Goal: Check status: Check status

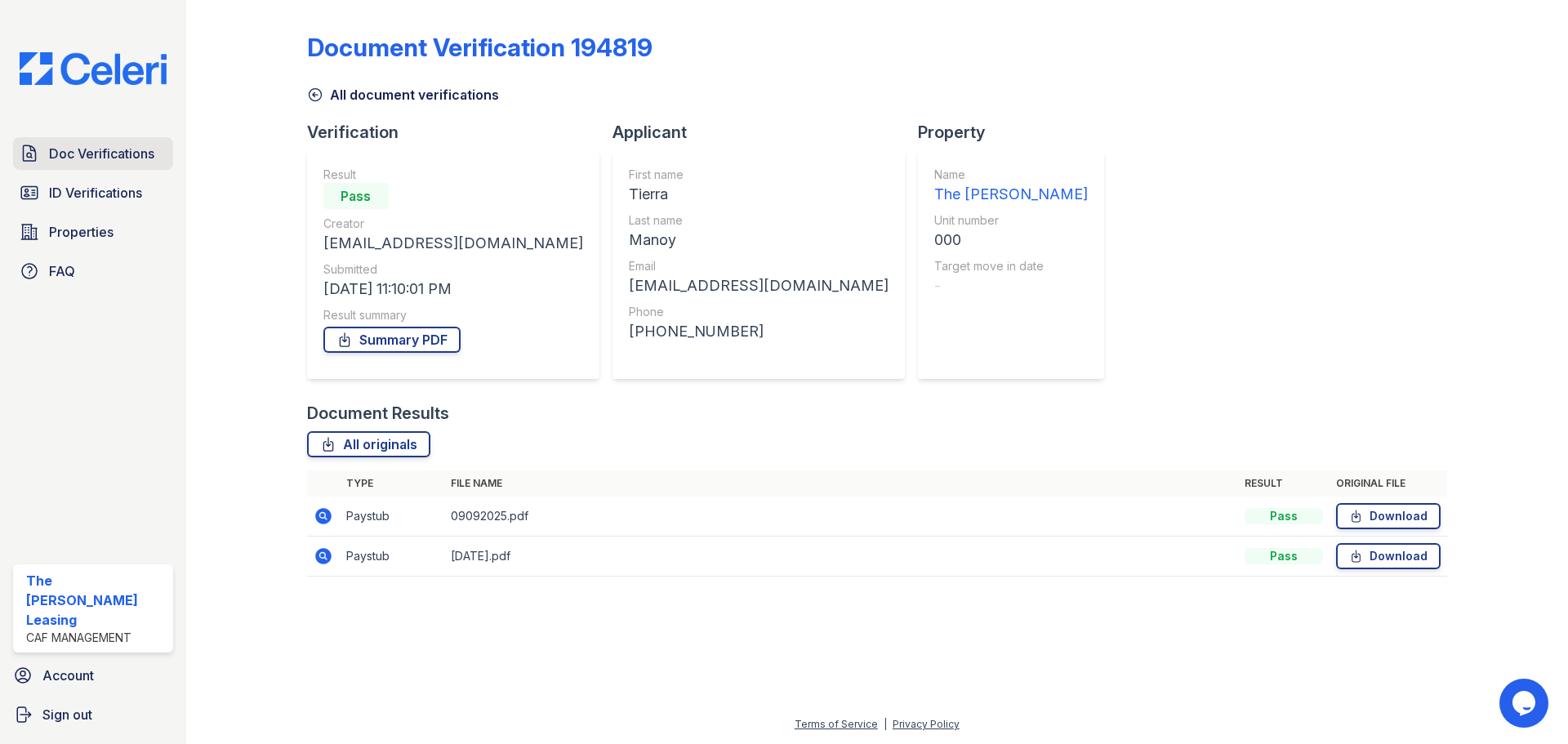
click at [106, 157] on span "Doc Verifications" at bounding box center [102, 153] width 106 height 20
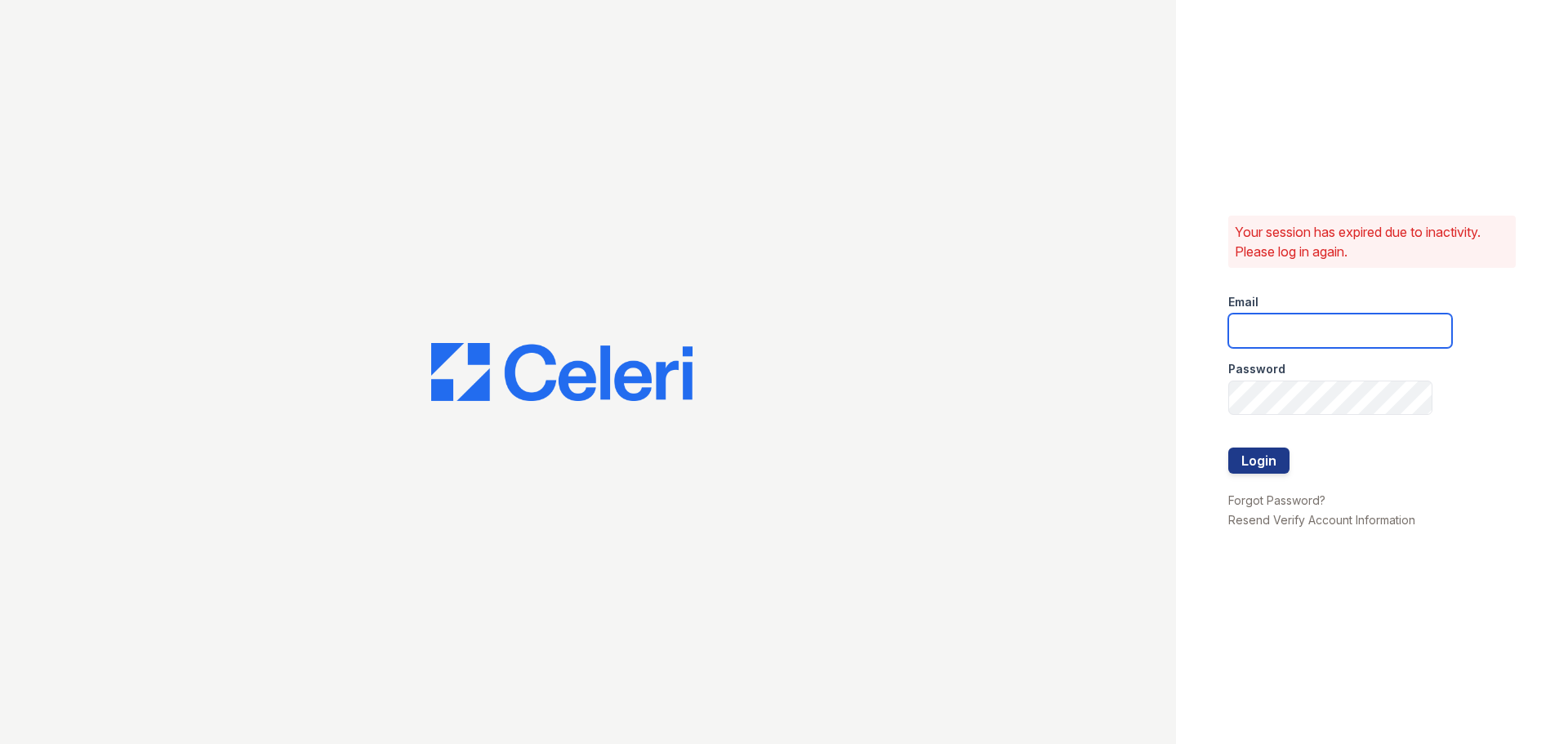
type input "[EMAIL_ADDRESS][DOMAIN_NAME]"
click at [1275, 450] on button "Login" at bounding box center [1259, 461] width 62 height 26
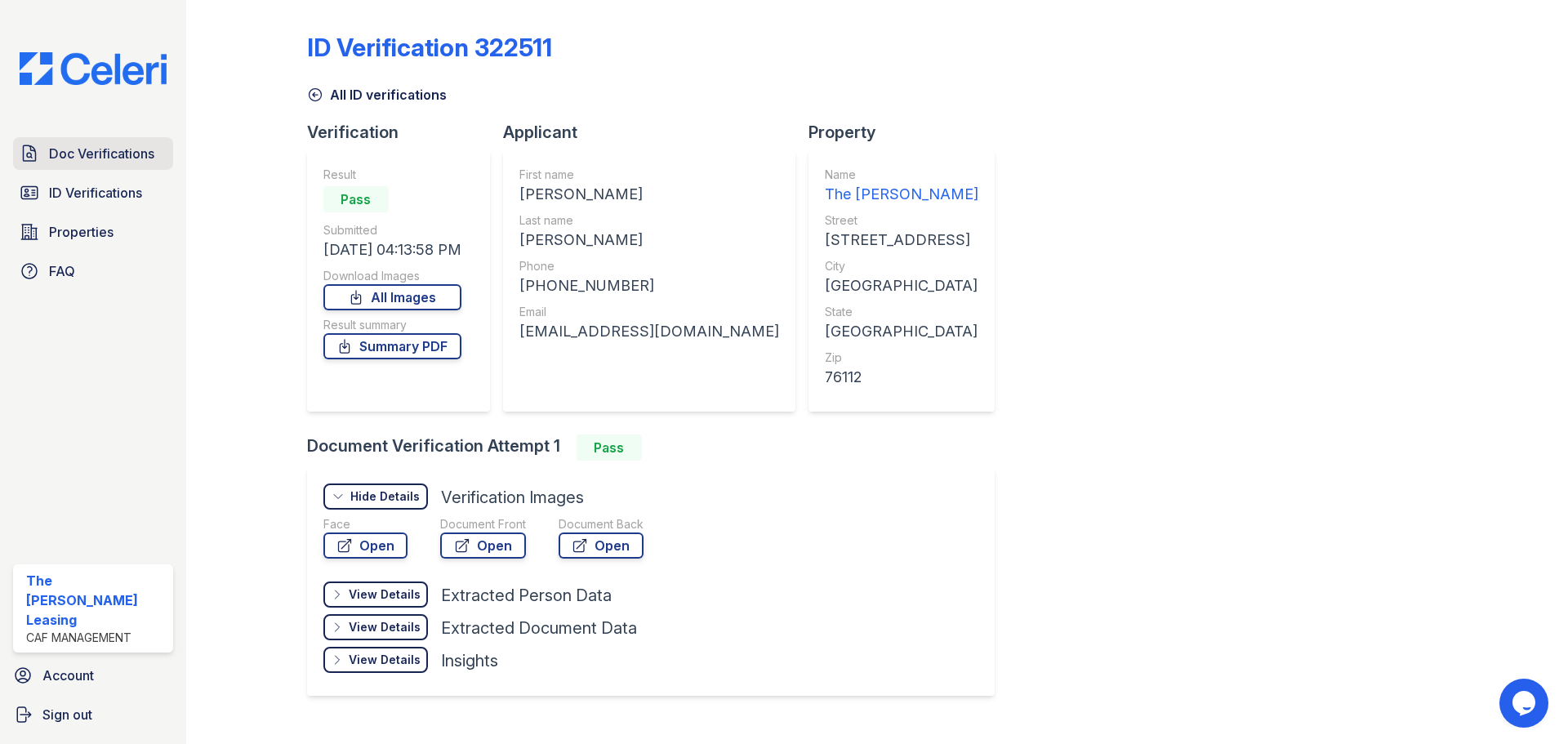
click at [101, 157] on span "Doc Verifications" at bounding box center [102, 153] width 106 height 20
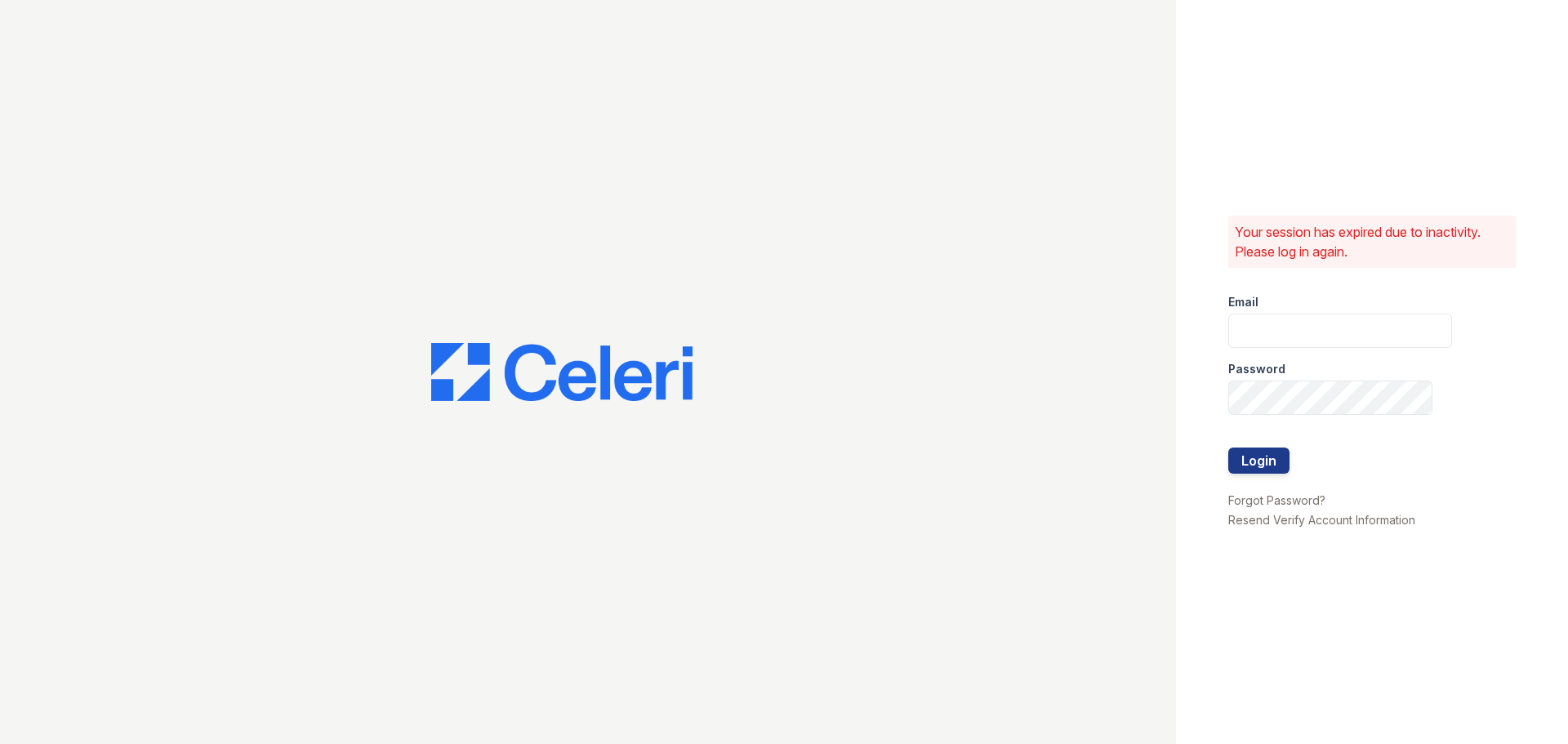
type input "crosby1@cafmanagement.com"
click at [1273, 468] on button "Login" at bounding box center [1259, 461] width 62 height 26
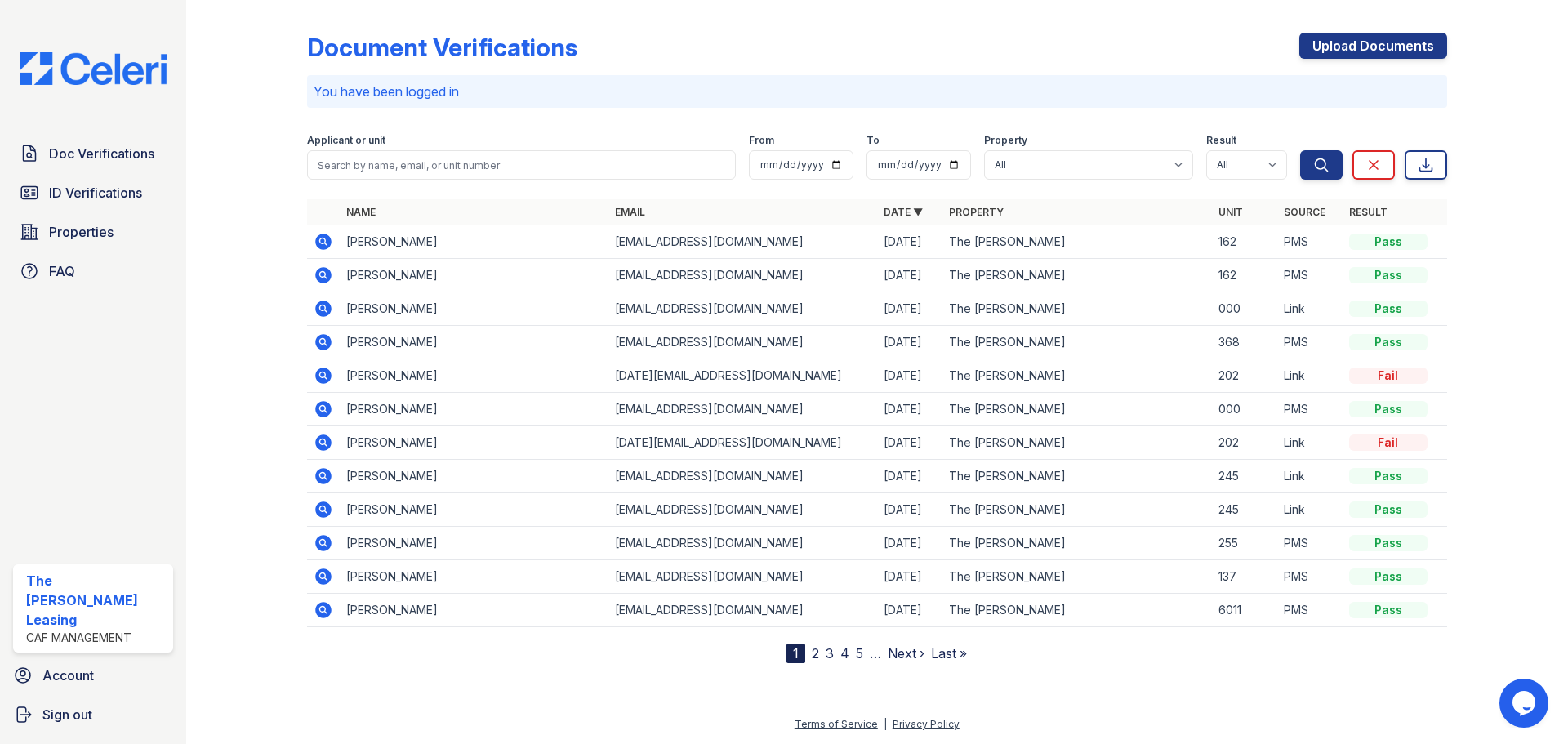
click at [324, 243] on icon at bounding box center [323, 242] width 20 height 20
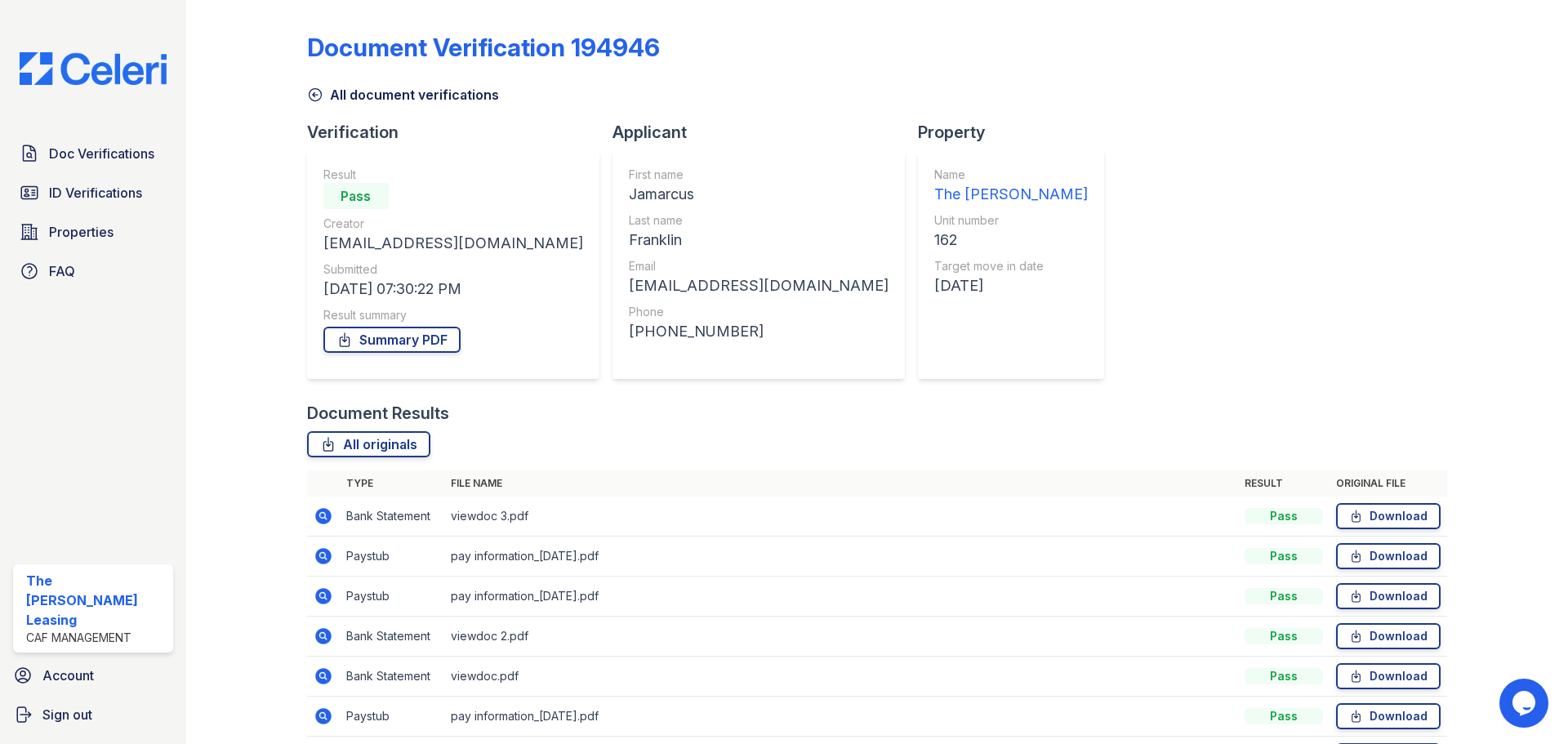
click at [309, 100] on icon at bounding box center [314, 94] width 16 height 16
